Goal: Task Accomplishment & Management: Complete application form

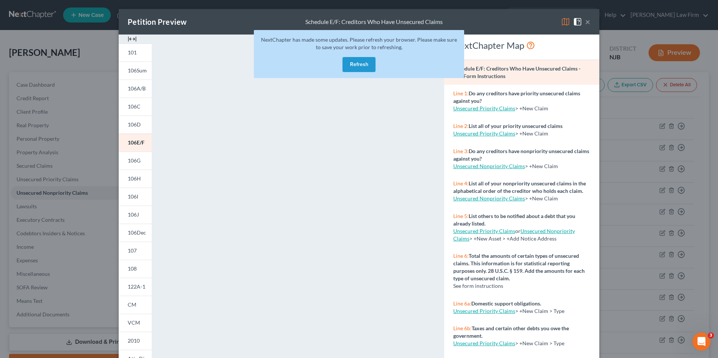
click at [361, 62] on button "Refresh" at bounding box center [359, 64] width 33 height 15
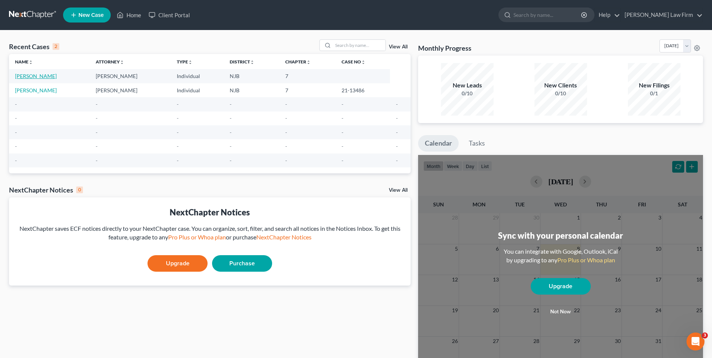
click at [37, 77] on link "[PERSON_NAME]" at bounding box center [36, 76] width 42 height 6
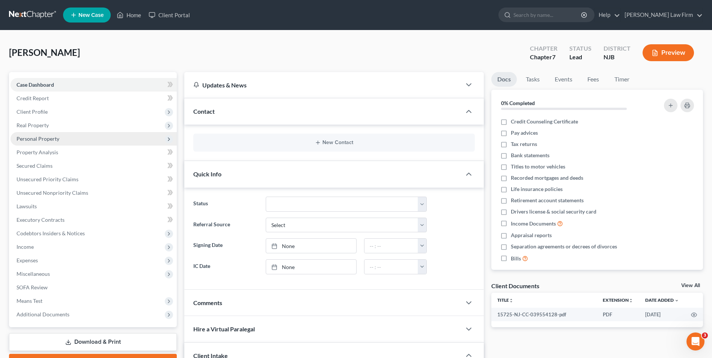
click at [31, 138] on span "Personal Property" at bounding box center [38, 139] width 43 height 6
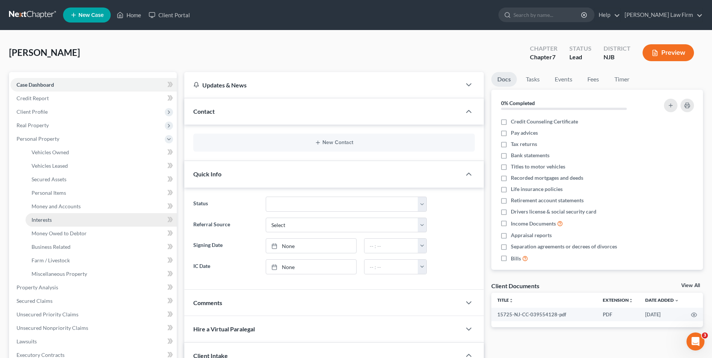
click at [46, 219] on span "Interests" at bounding box center [42, 220] width 20 height 6
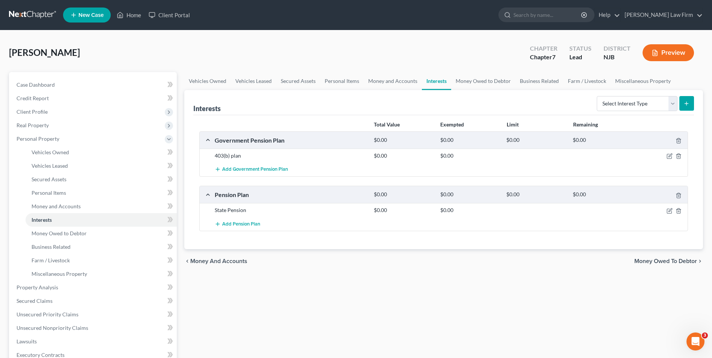
click at [233, 194] on div "Pension Plan" at bounding box center [290, 195] width 159 height 8
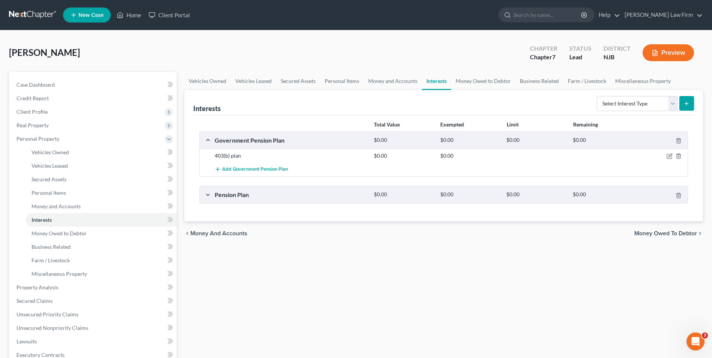
click at [233, 194] on div "Pension Plan" at bounding box center [290, 195] width 159 height 8
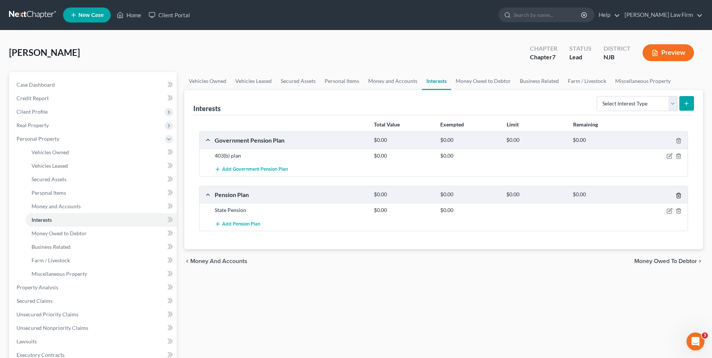
click at [680, 195] on icon "button" at bounding box center [679, 196] width 6 height 6
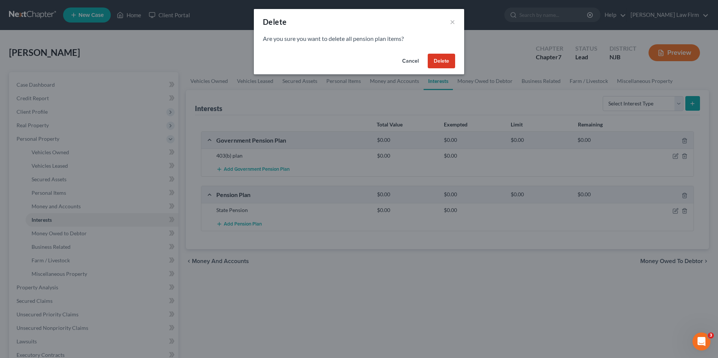
click at [450, 62] on button "Delete" at bounding box center [441, 61] width 27 height 15
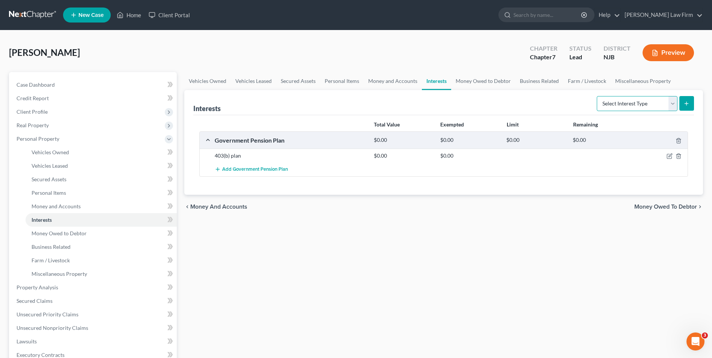
click at [673, 104] on select "Select Interest Type 401K Annuity Bond Education IRA Government Bond Government…" at bounding box center [637, 103] width 81 height 15
click at [598, 96] on select "Select Interest Type 401K Annuity Bond Education IRA Government Bond Government…" at bounding box center [637, 103] width 81 height 15
click at [268, 171] on span "Add Government Pension Plan" at bounding box center [255, 170] width 66 height 6
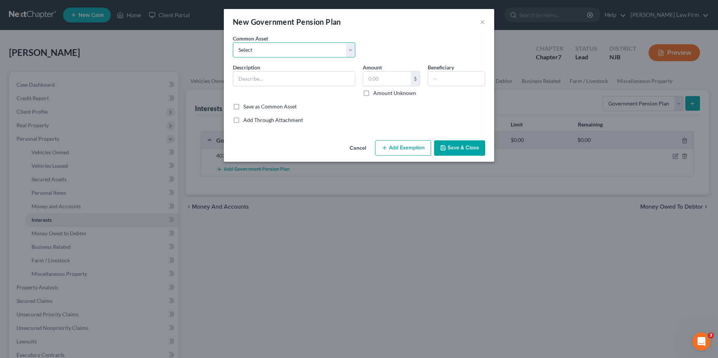
click at [263, 53] on select "Select 403(b) plan" at bounding box center [294, 49] width 122 height 15
click at [263, 50] on select "Select 403(b) plan" at bounding box center [294, 49] width 122 height 15
click at [480, 22] on button "×" at bounding box center [482, 21] width 5 height 9
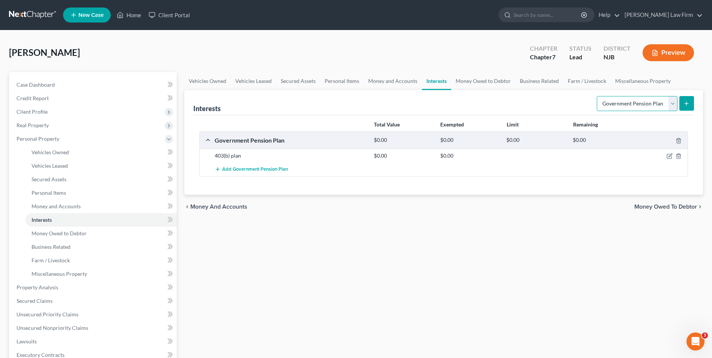
click at [672, 102] on select "Select Interest Type 401K Annuity Bond Education IRA Government Bond Government…" at bounding box center [637, 103] width 81 height 15
select select "pension_plan"
click at [598, 96] on select "Select Interest Type 401K Annuity Bond Education IRA Government Bond Government…" at bounding box center [637, 103] width 81 height 15
click at [282, 171] on span "Add Government Pension Plan" at bounding box center [255, 170] width 66 height 6
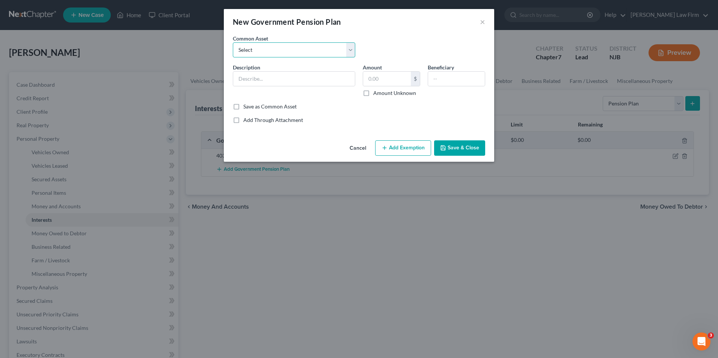
click at [264, 51] on select "Select 403(b) plan" at bounding box center [294, 49] width 122 height 15
select select "0"
click at [233, 42] on select "Select 403(b) plan" at bounding box center [294, 49] width 122 height 15
type input "403(b) plan"
click at [304, 50] on select "Select 403(b) plan" at bounding box center [294, 49] width 122 height 15
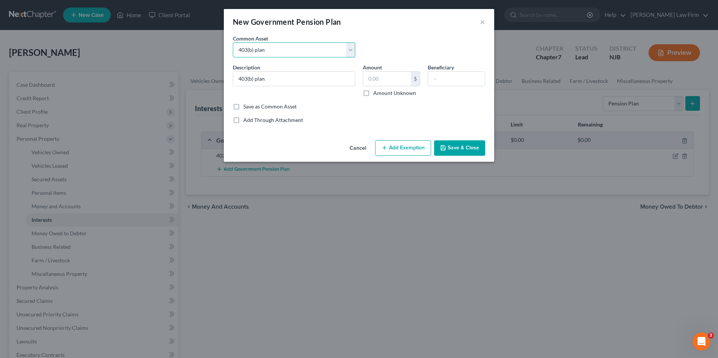
click at [272, 49] on select "Select 403(b) plan" at bounding box center [294, 49] width 122 height 15
click at [263, 49] on select "Select 403(b) plan" at bounding box center [294, 49] width 122 height 15
click at [350, 148] on button "Cancel" at bounding box center [358, 148] width 29 height 15
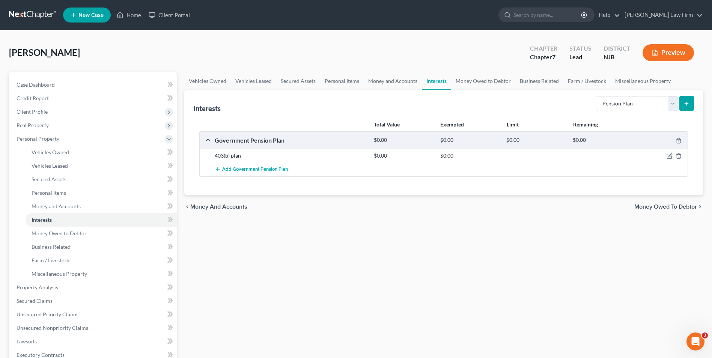
click at [686, 104] on icon "submit" at bounding box center [687, 104] width 6 height 6
click at [693, 104] on button "submit" at bounding box center [687, 103] width 15 height 15
click at [680, 157] on icon "button" at bounding box center [679, 156] width 6 height 6
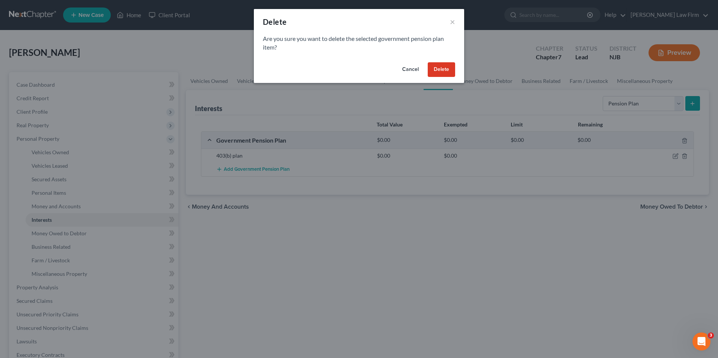
click at [441, 72] on button "Delete" at bounding box center [441, 69] width 27 height 15
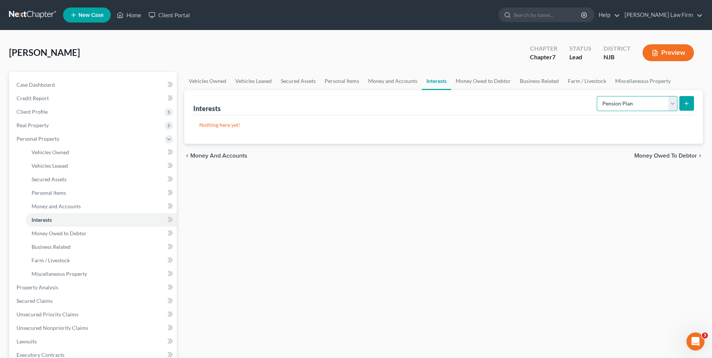
click at [671, 104] on select "Select Interest Type 401K Annuity Bond Education IRA Government Bond Government…" at bounding box center [637, 103] width 81 height 15
select select "government_pension_plan"
click at [598, 96] on select "Select Interest Type 401K Annuity Bond Education IRA Government Bond Government…" at bounding box center [637, 103] width 81 height 15
click at [684, 104] on icon "submit" at bounding box center [687, 104] width 6 height 6
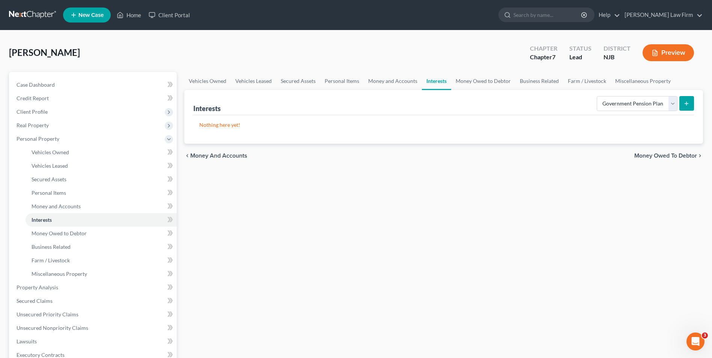
click at [684, 104] on icon "submit" at bounding box center [687, 104] width 6 height 6
click at [672, 103] on select "Select Interest Type 401K Annuity Bond Education IRA Government Bond Government…" at bounding box center [637, 103] width 81 height 15
select select "government_pension_plan"
click at [598, 96] on select "Select Interest Type 401K Annuity Bond Education IRA Government Bond Government…" at bounding box center [637, 103] width 81 height 15
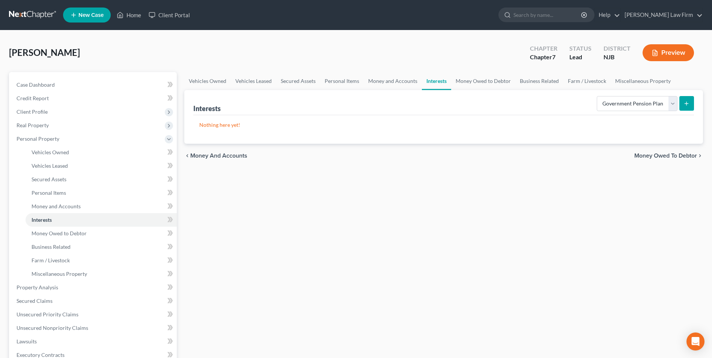
click at [691, 101] on button "submit" at bounding box center [687, 103] width 15 height 15
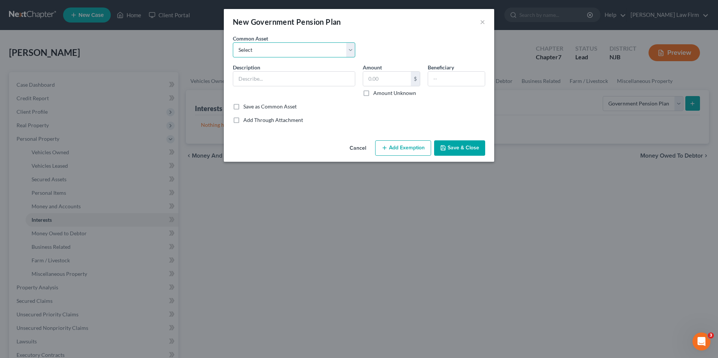
click at [288, 54] on select "Select 403(b) plan" at bounding box center [294, 49] width 122 height 15
select select "0"
click at [233, 42] on select "Select 403(b) plan" at bounding box center [294, 49] width 122 height 15
type input "403(b) plan"
click at [405, 78] on input "text" at bounding box center [387, 79] width 48 height 14
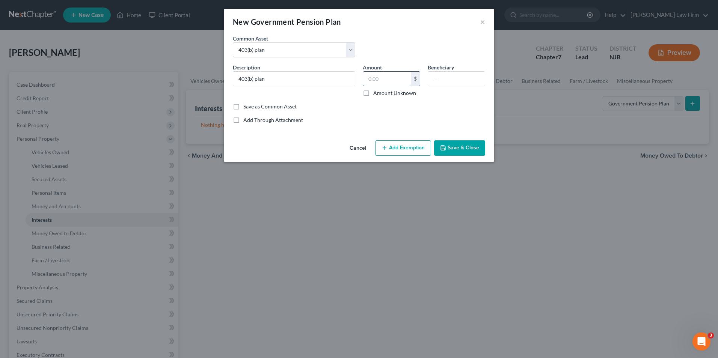
click at [392, 82] on input "text" at bounding box center [387, 79] width 48 height 14
type input "43,336.94"
click at [413, 114] on div "Common Asset Select 403(b) plan Description * 403(b) plan Amount 43,336.94 $ Am…" at bounding box center [359, 79] width 252 height 89
click at [243, 107] on label "Save as Common Asset" at bounding box center [269, 107] width 53 height 8
click at [246, 107] on input "Save as Common Asset" at bounding box center [248, 105] width 5 height 5
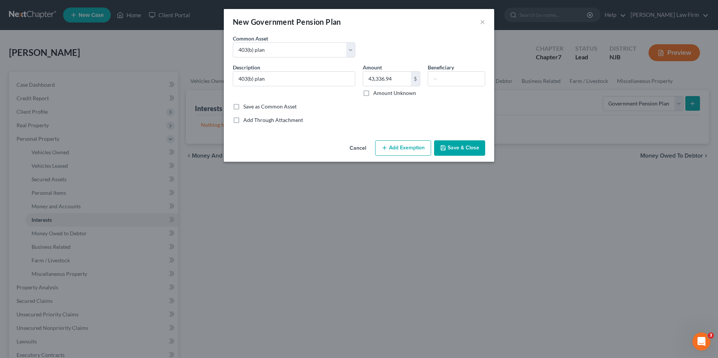
checkbox input "true"
click at [401, 149] on button "Add Exemption" at bounding box center [403, 148] width 56 height 16
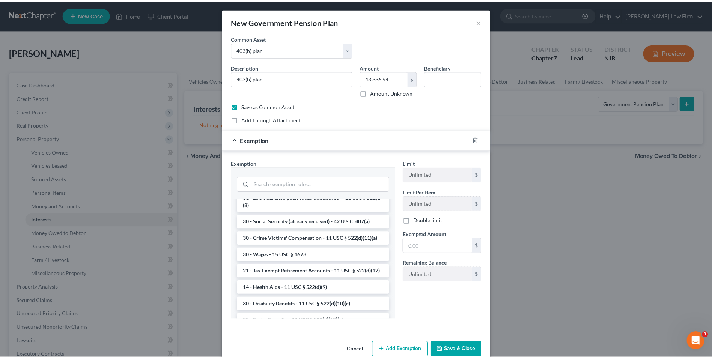
scroll to position [303, 0]
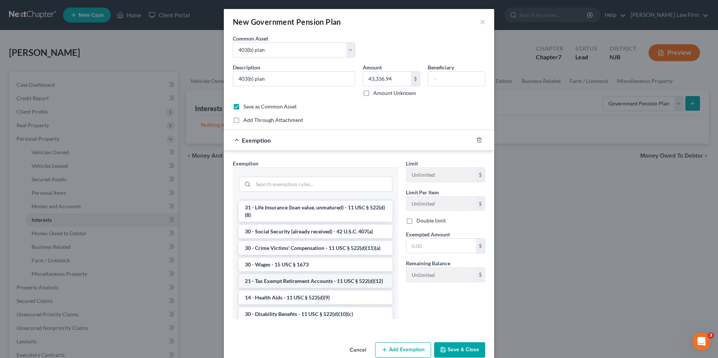
click at [317, 288] on li "21 - Tax Exempt Retirement Accounts - 11 USC § 522(d)(12)" at bounding box center [316, 282] width 154 height 14
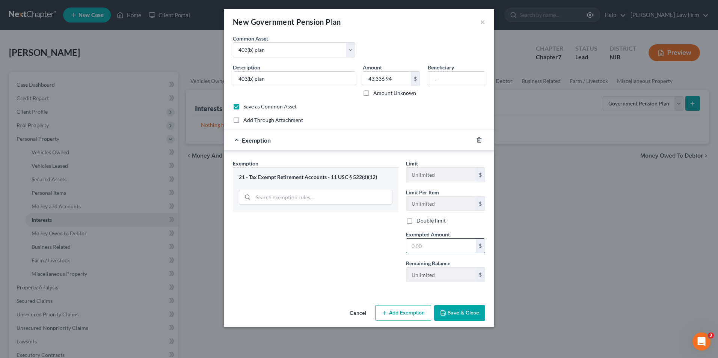
click at [438, 246] on input "text" at bounding box center [440, 246] width 69 height 14
type input "43,336.94"
click at [448, 313] on button "Save & Close" at bounding box center [459, 313] width 51 height 16
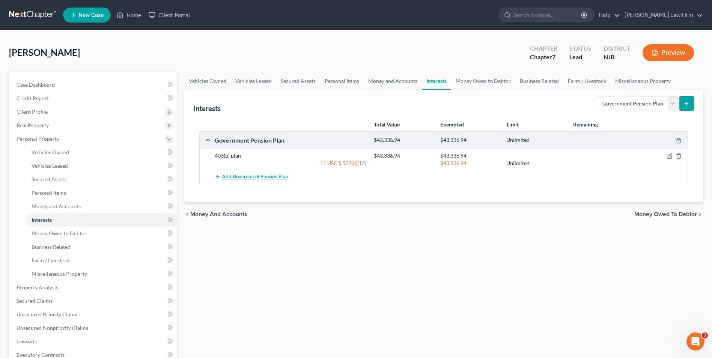
click at [270, 177] on span "Add Government Pension Plan" at bounding box center [255, 177] width 66 height 6
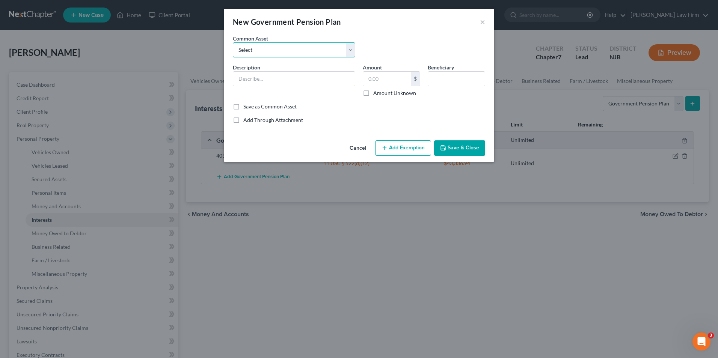
click at [287, 51] on select "Select 403(b) plan 403(b) plan" at bounding box center [294, 49] width 122 height 15
click at [358, 148] on button "Cancel" at bounding box center [358, 148] width 29 height 15
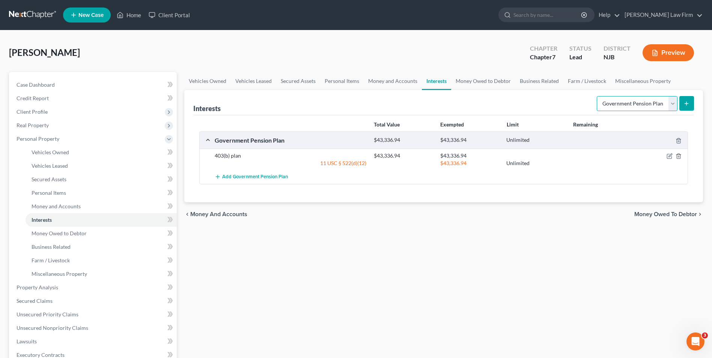
click at [669, 103] on select "Select Interest Type 401K Annuity Bond Education IRA Government Bond Government…" at bounding box center [637, 103] width 81 height 15
select select "pension_plan"
click at [598, 96] on select "Select Interest Type 401K Annuity Bond Education IRA Government Bond Government…" at bounding box center [637, 103] width 81 height 15
click at [686, 104] on line "submit" at bounding box center [686, 104] width 3 height 0
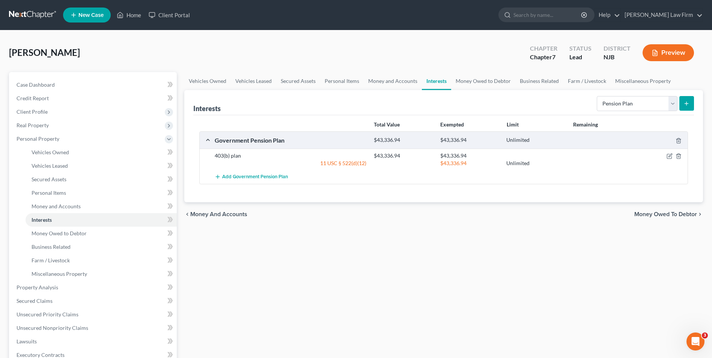
click at [686, 104] on line "submit" at bounding box center [686, 104] width 3 height 0
click at [688, 105] on icon "submit" at bounding box center [687, 104] width 6 height 6
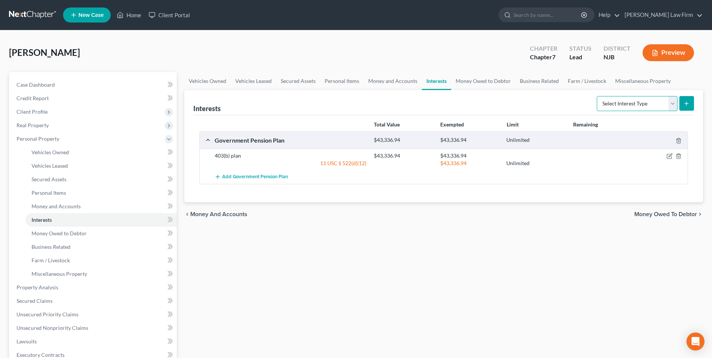
click at [675, 104] on select "Select Interest Type 401K Annuity Bond Education IRA Government Bond Government…" at bounding box center [637, 103] width 81 height 15
select select "pension_plan"
click at [598, 96] on select "Select Interest Type 401K Annuity Bond Education IRA Government Bond Government…" at bounding box center [637, 103] width 81 height 15
click at [687, 101] on icon "submit" at bounding box center [687, 104] width 6 height 6
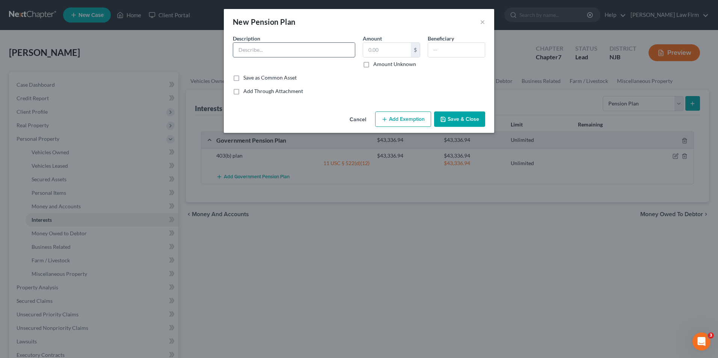
click at [302, 51] on input "text" at bounding box center [294, 50] width 122 height 14
click at [240, 48] on input "State Pension" at bounding box center [294, 50] width 122 height 14
click at [296, 49] on input "NJ State Pension" at bounding box center [294, 50] width 122 height 14
type input "NJ State Pension"
click at [373, 63] on label "Amount Unknown" at bounding box center [394, 64] width 43 height 8
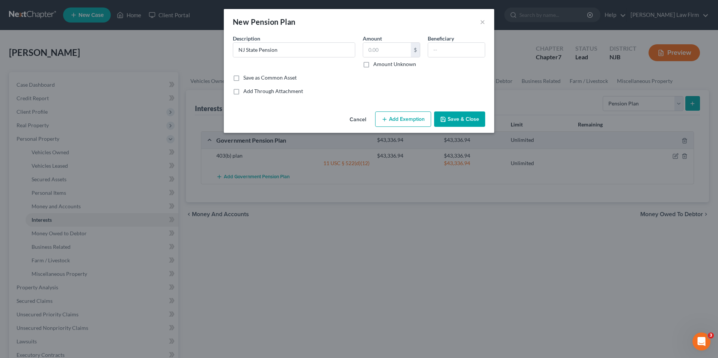
click at [376, 63] on input "Amount Unknown" at bounding box center [378, 62] width 5 height 5
checkbox input "true"
click at [243, 77] on label "Save as Common Asset" at bounding box center [269, 78] width 53 height 8
click at [246, 77] on input "Save as Common Asset" at bounding box center [248, 76] width 5 height 5
checkbox input "true"
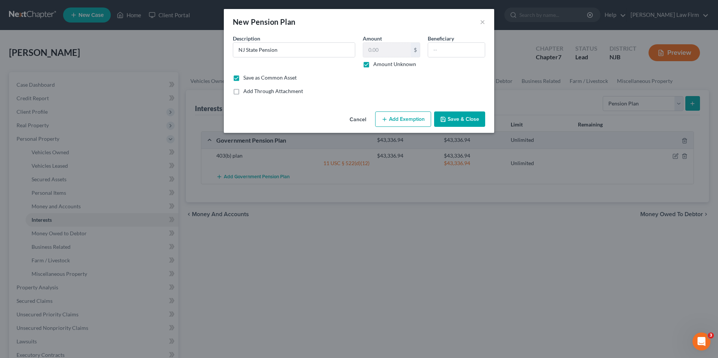
click at [408, 121] on button "Add Exemption" at bounding box center [403, 120] width 56 height 16
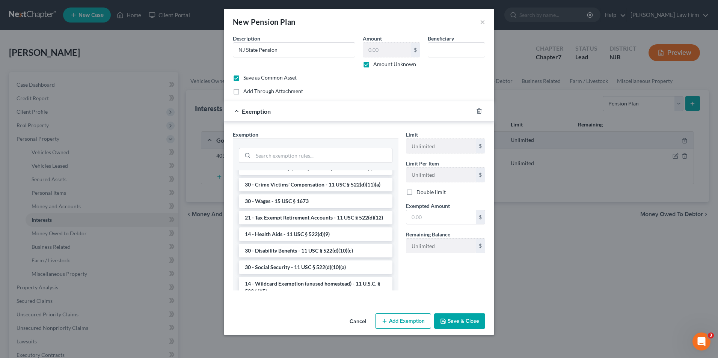
scroll to position [376, 0]
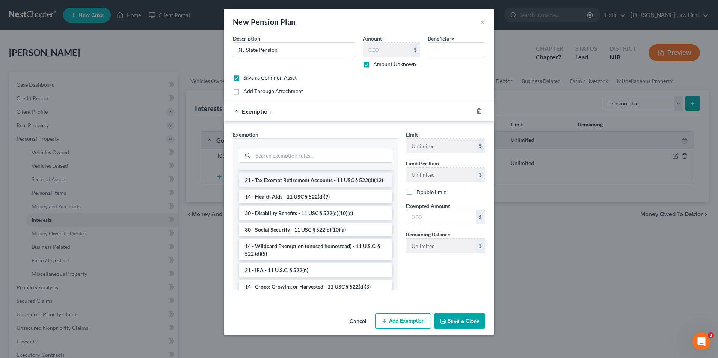
click at [326, 187] on li "21 - Tax Exempt Retirement Accounts - 11 USC § 522(d)(12)" at bounding box center [316, 181] width 154 height 14
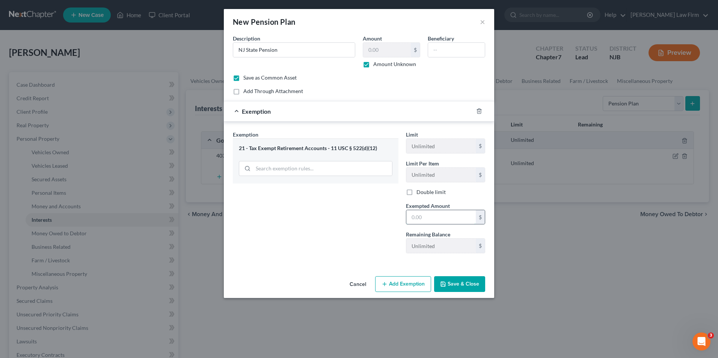
click at [421, 221] on input "text" at bounding box center [440, 217] width 69 height 14
click at [350, 224] on div "Exemption Set must be selected for CA. Exemption * 21 - Tax Exempt Retirement A…" at bounding box center [315, 195] width 173 height 129
click at [454, 287] on button "Save & Close" at bounding box center [459, 284] width 51 height 16
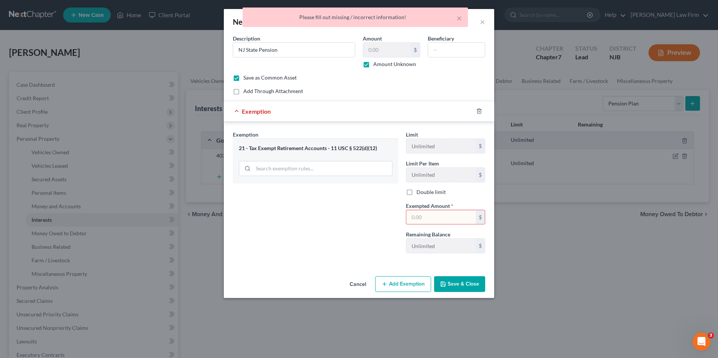
click at [454, 287] on button "Save & Close" at bounding box center [459, 284] width 51 height 16
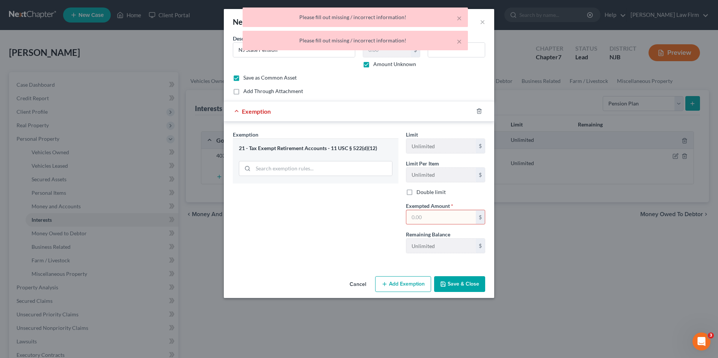
click at [454, 287] on button "Save & Close" at bounding box center [459, 284] width 51 height 16
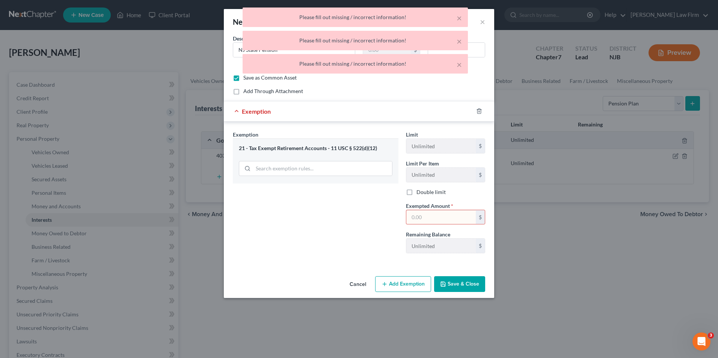
click at [454, 287] on button "Save & Close" at bounding box center [459, 284] width 51 height 16
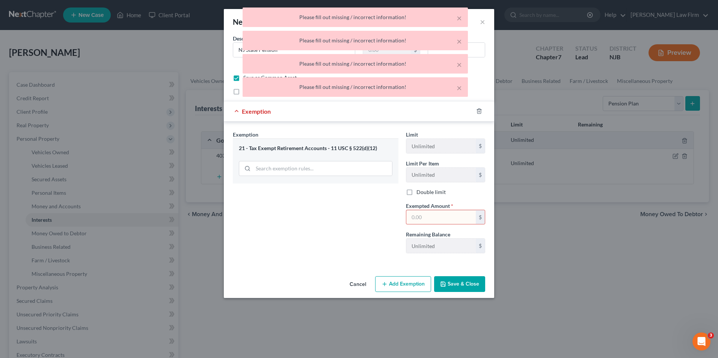
click at [454, 287] on button "Save & Close" at bounding box center [459, 284] width 51 height 16
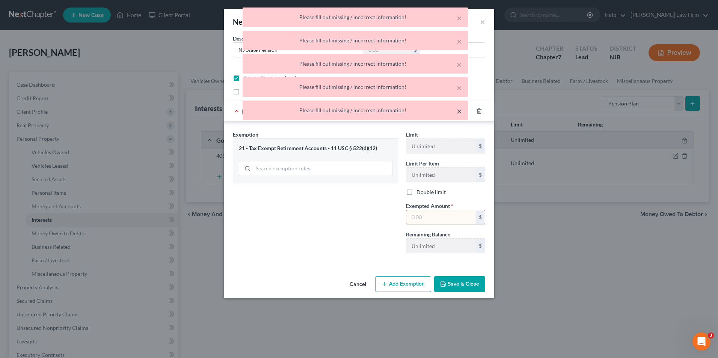
click at [460, 111] on button "×" at bounding box center [459, 111] width 5 height 9
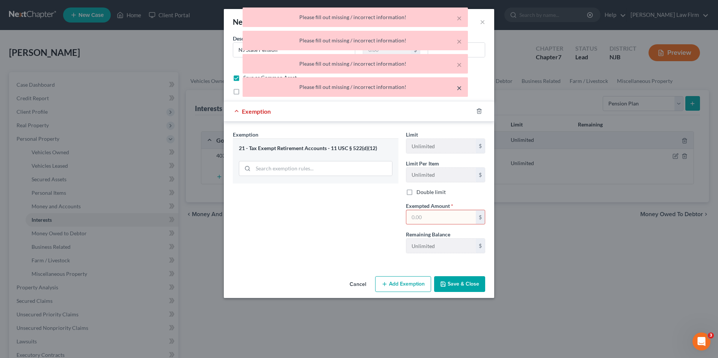
click at [459, 90] on button "×" at bounding box center [459, 87] width 5 height 9
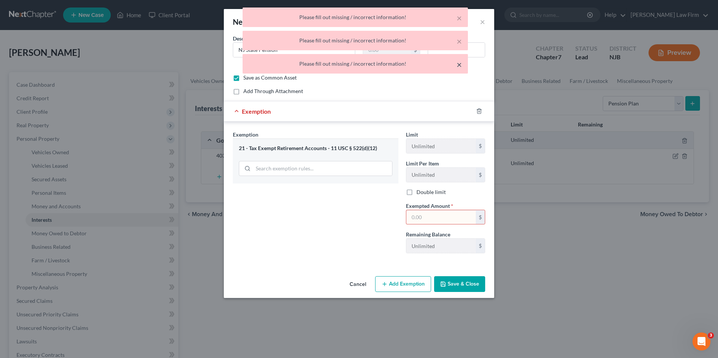
click at [459, 64] on button "×" at bounding box center [459, 64] width 5 height 9
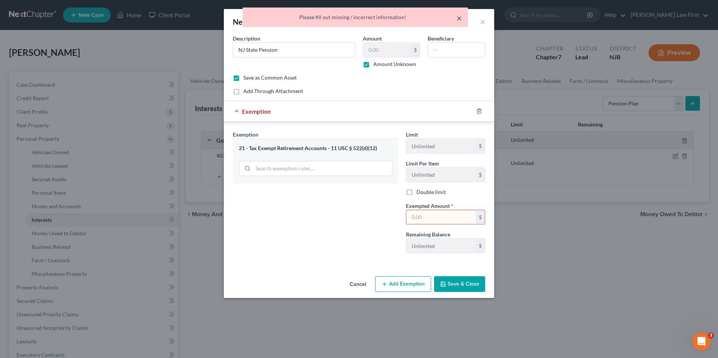
click at [459, 19] on div "New Pension Plan ×" at bounding box center [359, 22] width 270 height 26
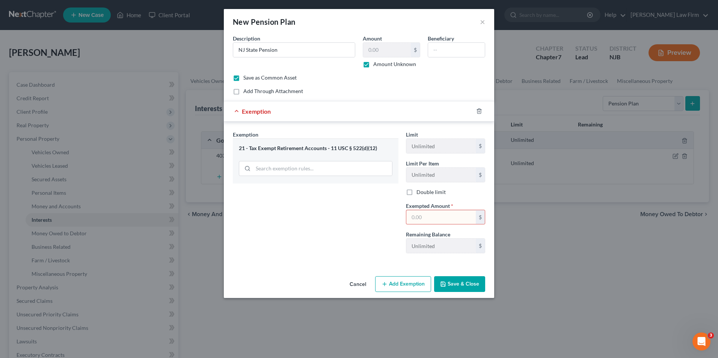
click at [337, 254] on div "Exemption Set must be selected for CA. Exemption * 21 - Tax Exempt Retirement A…" at bounding box center [315, 195] width 173 height 129
